Goal: Task Accomplishment & Management: Complete application form

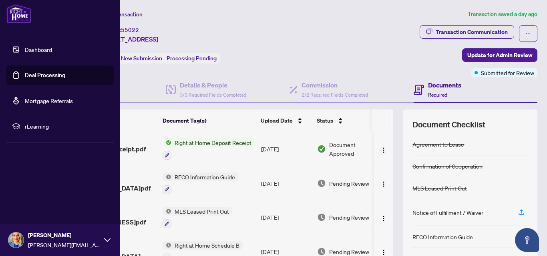
click at [48, 76] on link "Deal Processing" at bounding box center [45, 75] width 40 height 7
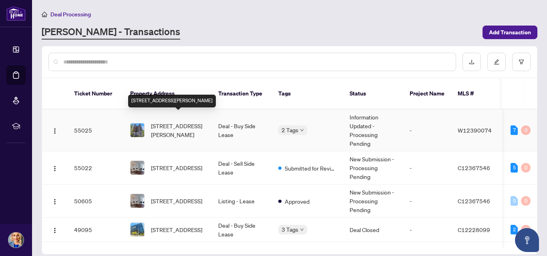
click at [155, 122] on span "[STREET_ADDRESS][PERSON_NAME]" at bounding box center [178, 131] width 54 height 18
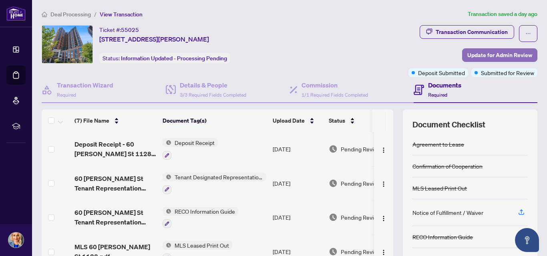
click at [500, 54] on span "Update for Admin Review" at bounding box center [499, 55] width 65 height 13
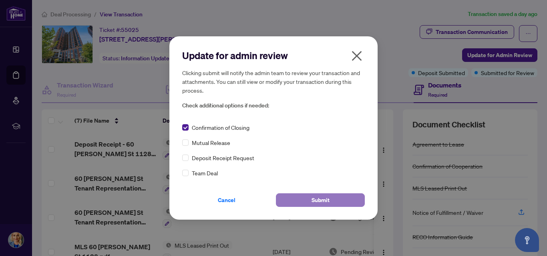
click at [331, 196] on button "Submit" at bounding box center [320, 201] width 89 height 14
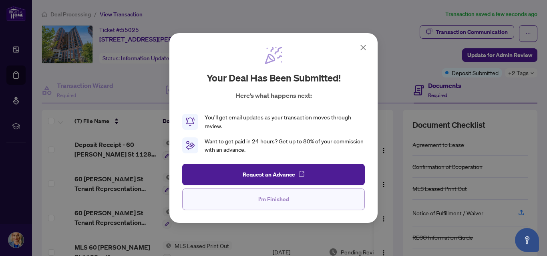
click at [276, 199] on span "I'm Finished" at bounding box center [273, 199] width 31 height 13
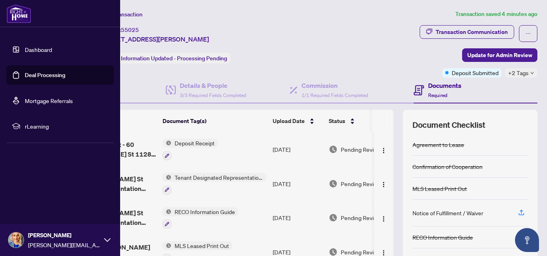
click at [43, 47] on link "Dashboard" at bounding box center [38, 49] width 27 height 7
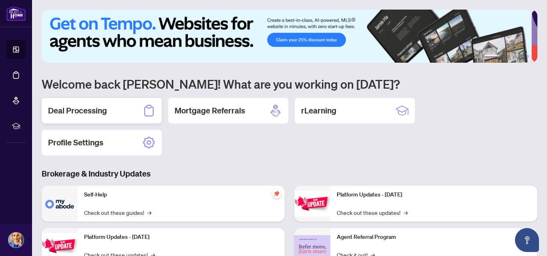
click at [106, 112] on h2 "Deal Processing" at bounding box center [77, 110] width 59 height 11
